Goal: Information Seeking & Learning: Find contact information

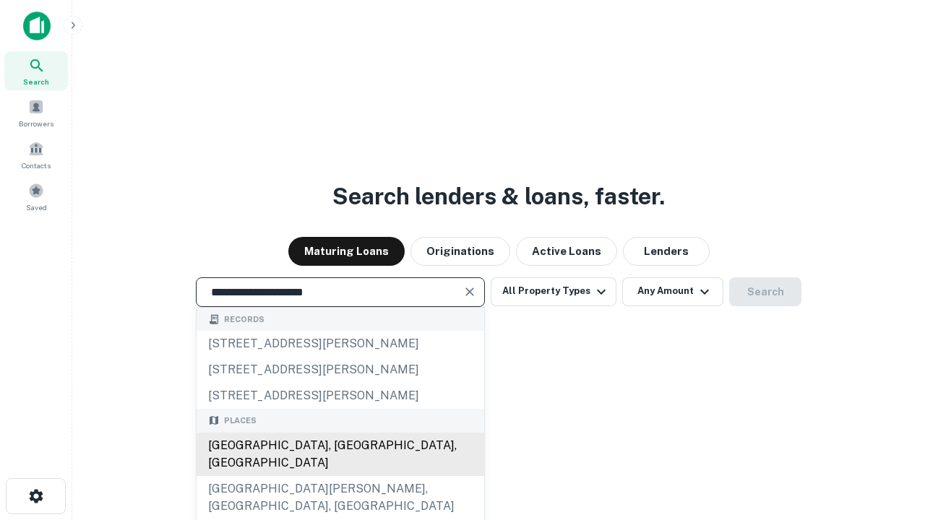
click at [340, 476] on div "[GEOGRAPHIC_DATA], [GEOGRAPHIC_DATA], [GEOGRAPHIC_DATA]" at bounding box center [341, 454] width 288 height 43
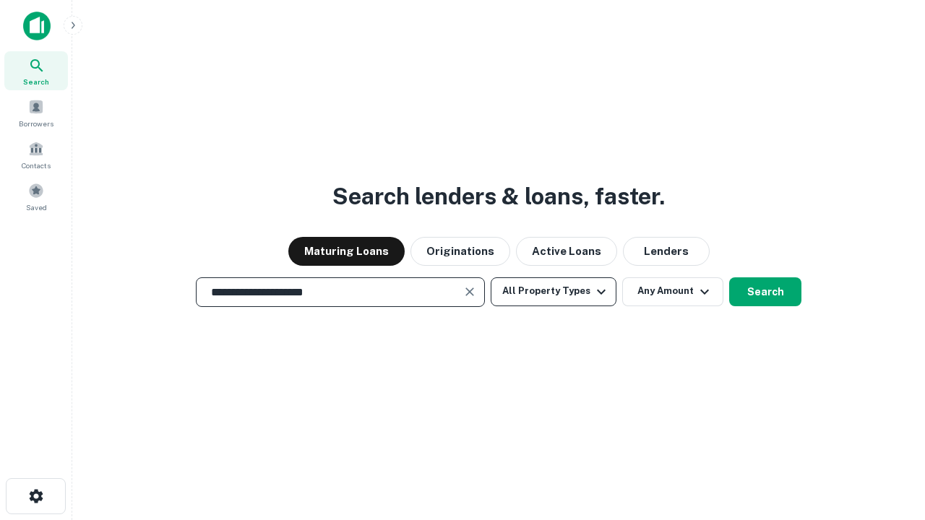
type input "**********"
click at [554, 291] on button "All Property Types" at bounding box center [554, 292] width 126 height 29
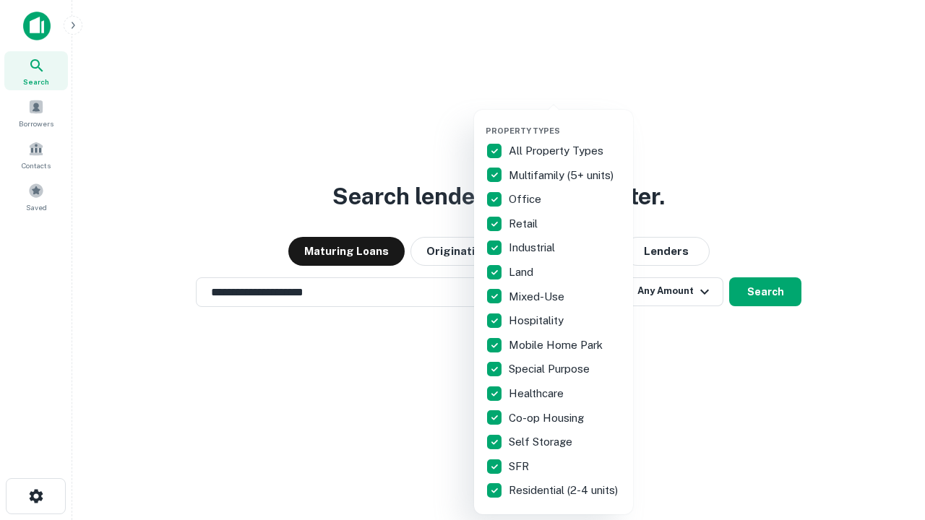
click at [565, 121] on button "button" at bounding box center [565, 121] width 159 height 1
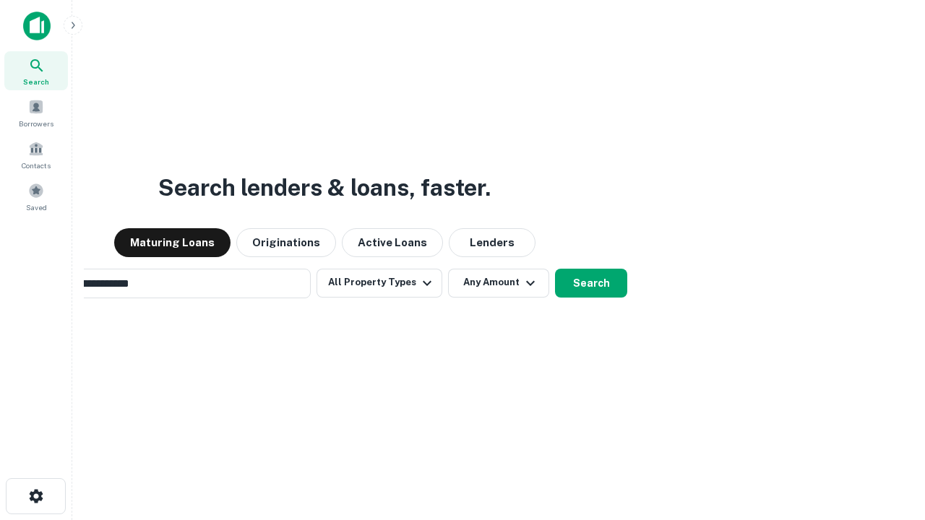
scroll to position [22, 0]
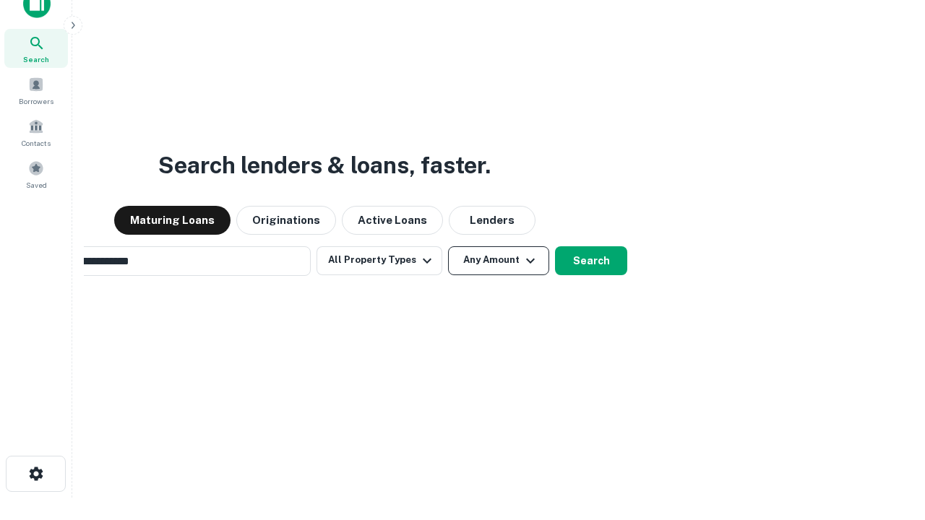
click at [448, 246] on button "Any Amount" at bounding box center [498, 260] width 101 height 29
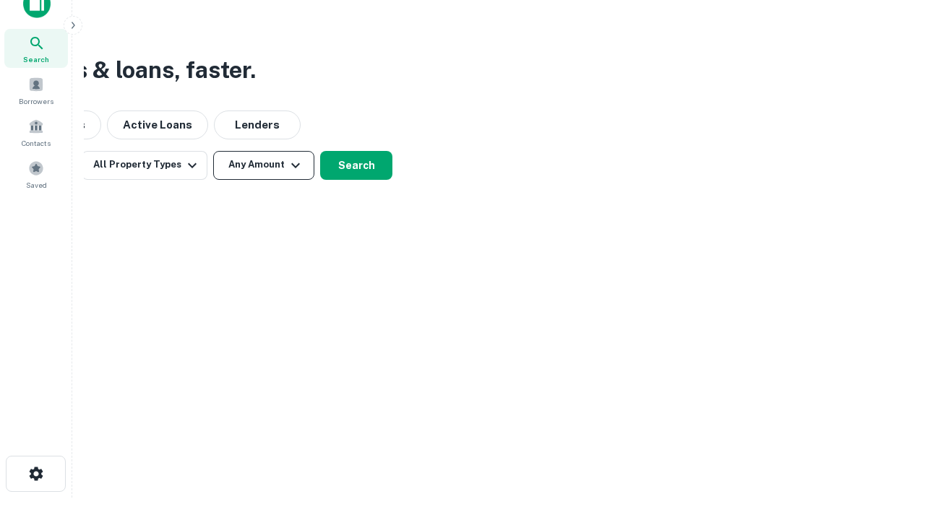
scroll to position [23, 0]
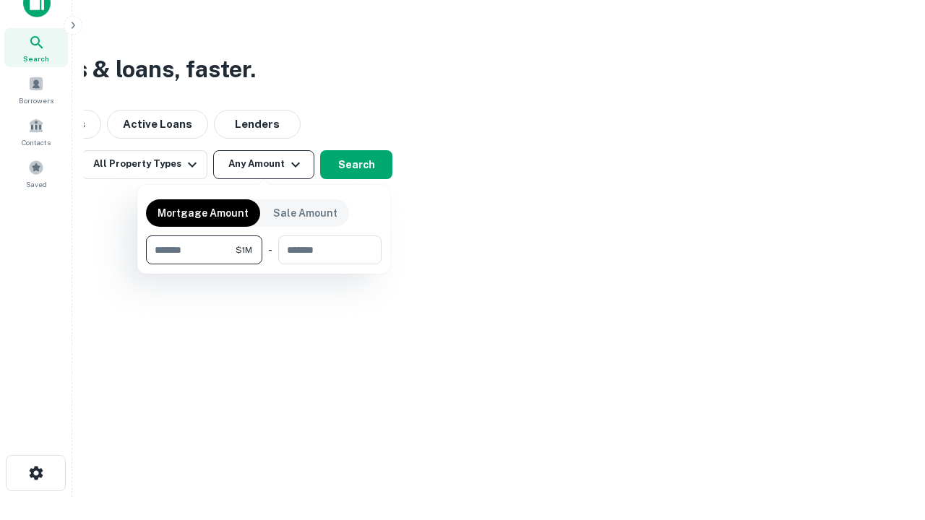
type input "*******"
click at [264, 265] on button "button" at bounding box center [264, 265] width 236 height 1
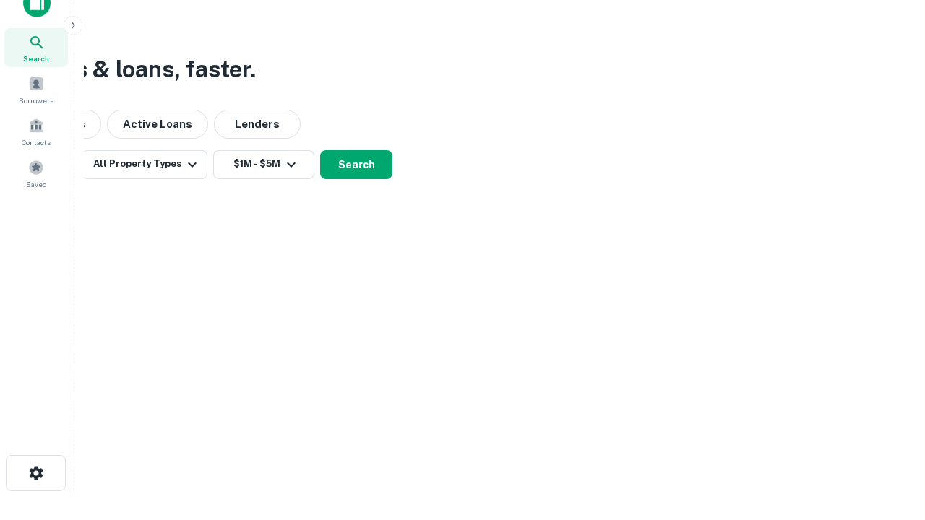
scroll to position [9, 267]
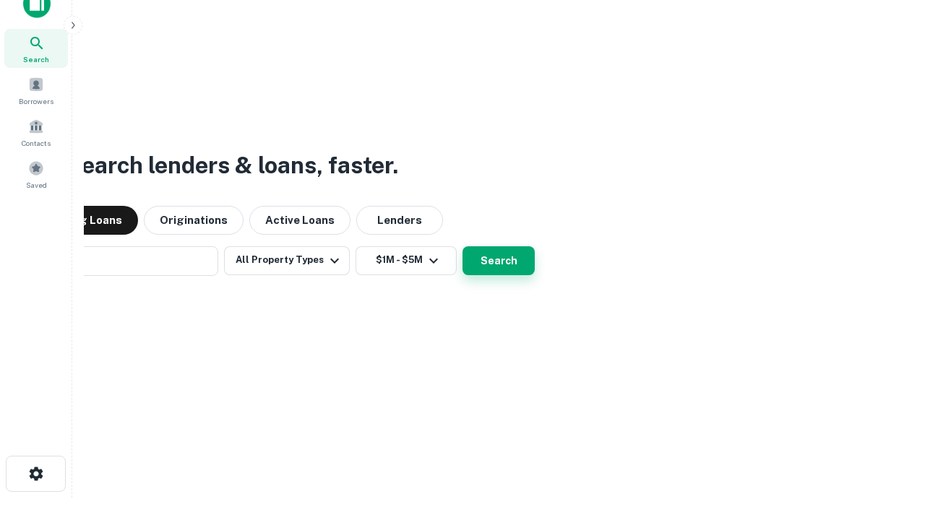
click at [463, 246] on button "Search" at bounding box center [499, 260] width 72 height 29
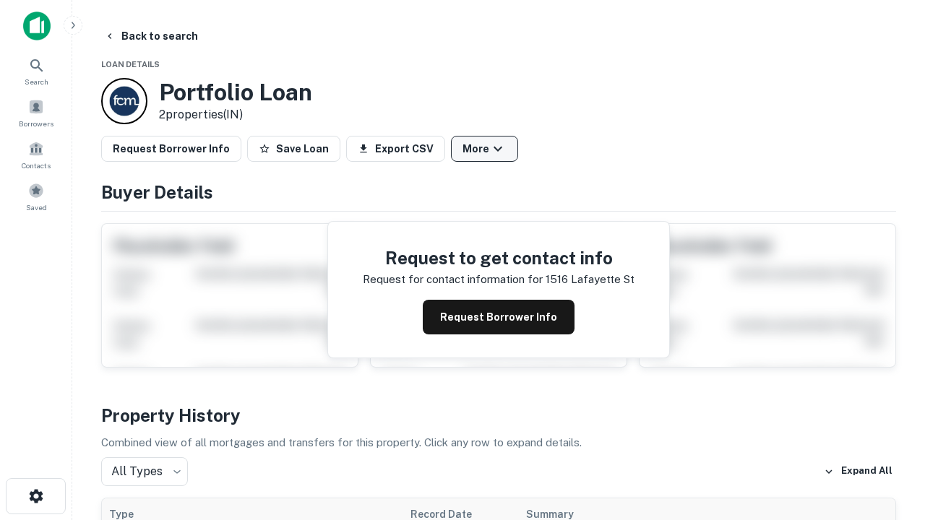
click at [484, 149] on button "More" at bounding box center [484, 149] width 67 height 26
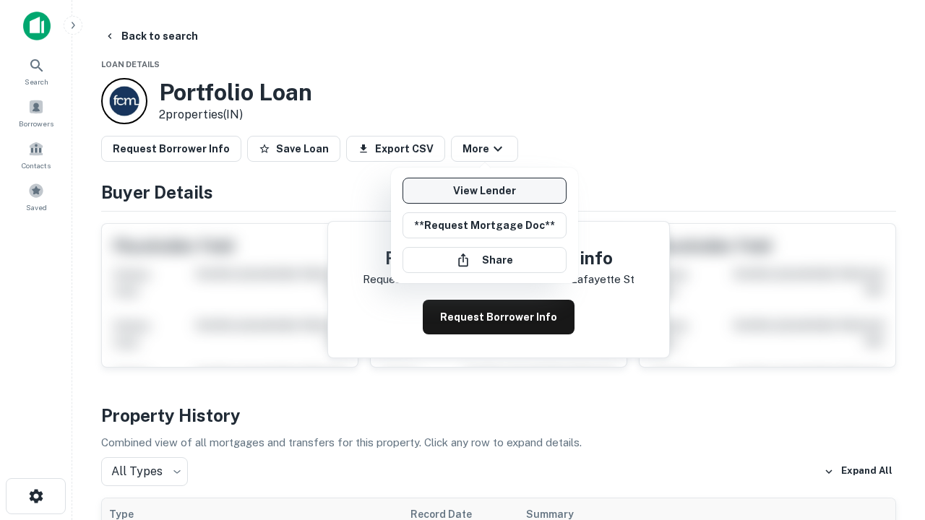
click at [484, 191] on link "View Lender" at bounding box center [485, 191] width 164 height 26
